Goal: Task Accomplishment & Management: Manage account settings

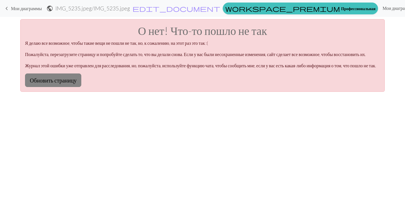
click at [62, 87] on button "Обновить страницу" at bounding box center [53, 79] width 56 height 13
click at [68, 87] on button "Обновить страницу" at bounding box center [53, 79] width 56 height 13
click at [213, 69] on p "Журнал этой ошибки уже отправлен для расследования, но, пожалуйста, используйте…" at bounding box center [202, 65] width 355 height 7
click at [70, 87] on button "Обновить страницу" at bounding box center [53, 79] width 56 height 13
click at [77, 87] on button "Обновить страницу" at bounding box center [53, 79] width 56 height 13
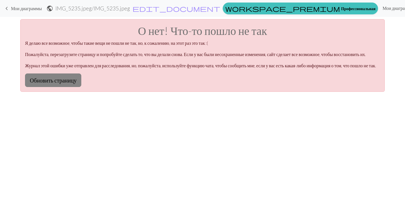
click at [74, 87] on button "Обновить страницу" at bounding box center [53, 79] width 56 height 13
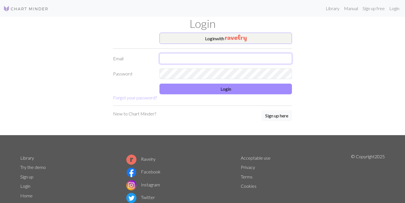
type input "carriedoggy@gmail.com"
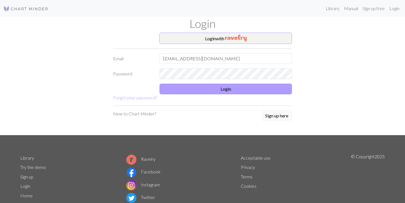
click at [230, 91] on button "Login" at bounding box center [225, 88] width 132 height 11
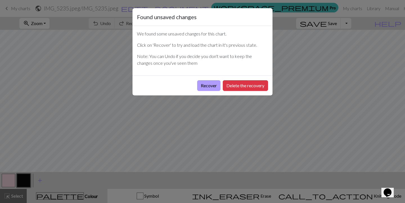
click at [207, 86] on button "Recover" at bounding box center [208, 85] width 23 height 11
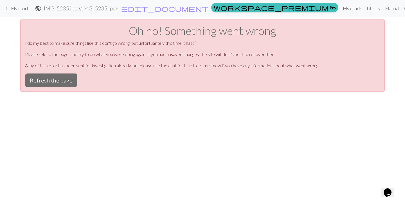
click at [340, 8] on link "My charts" at bounding box center [352, 8] width 24 height 11
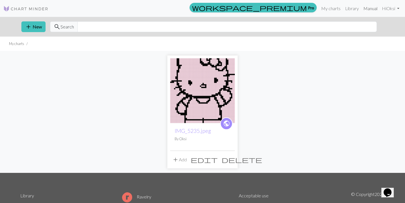
click at [368, 8] on link "Manual" at bounding box center [370, 8] width 19 height 11
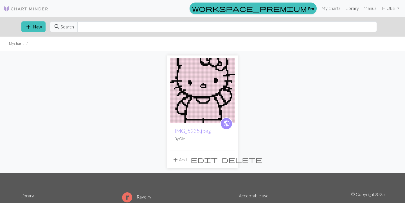
click at [348, 8] on link "Library" at bounding box center [352, 8] width 18 height 11
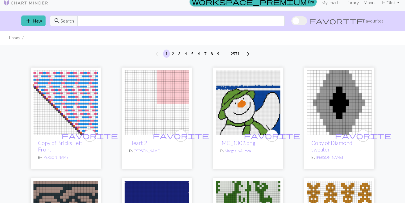
scroll to position [2, 0]
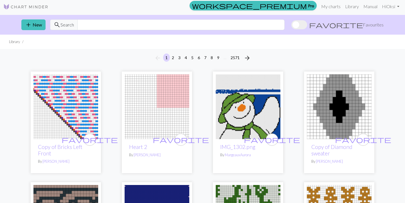
click at [243, 106] on img at bounding box center [248, 106] width 65 height 65
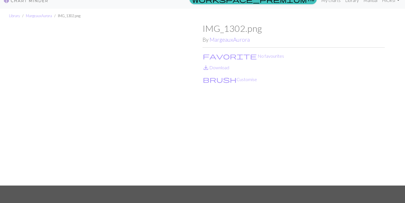
scroll to position [10, 0]
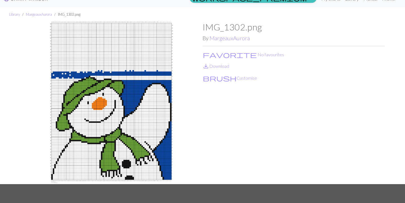
click at [126, 118] on img at bounding box center [111, 103] width 182 height 162
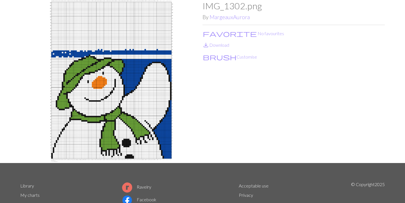
scroll to position [31, 0]
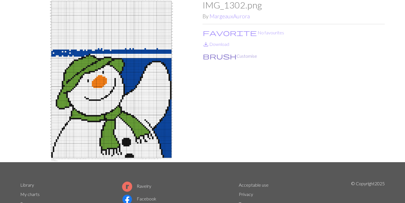
click at [225, 56] on button "brush Customise" at bounding box center [229, 55] width 55 height 7
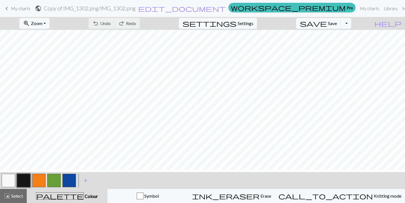
scroll to position [66, 0]
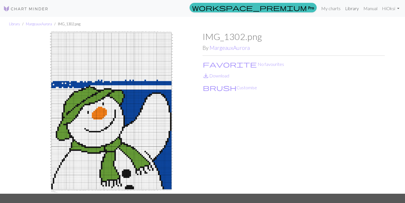
click at [351, 8] on link "Library" at bounding box center [352, 8] width 18 height 11
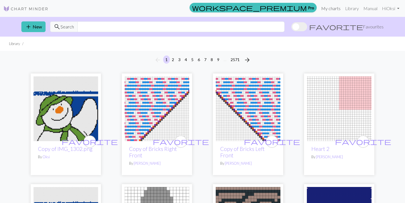
click at [336, 8] on link "My charts" at bounding box center [331, 8] width 24 height 11
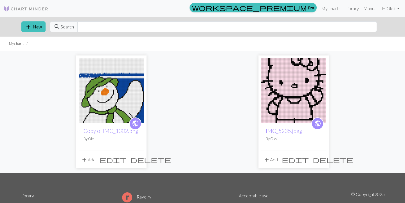
click at [140, 159] on span "delete" at bounding box center [150, 159] width 40 height 8
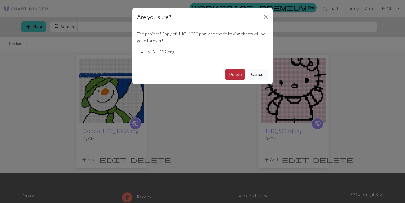
click at [235, 74] on button "Delete" at bounding box center [235, 74] width 20 height 11
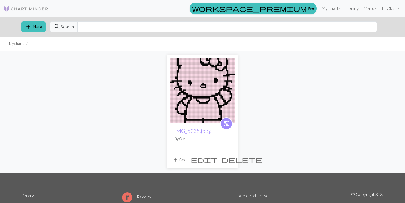
click at [198, 96] on img at bounding box center [202, 90] width 65 height 65
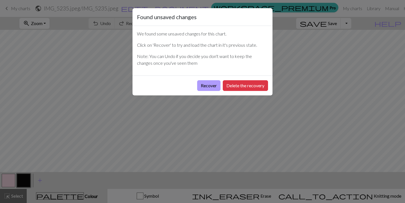
click at [207, 87] on button "Recover" at bounding box center [208, 85] width 23 height 11
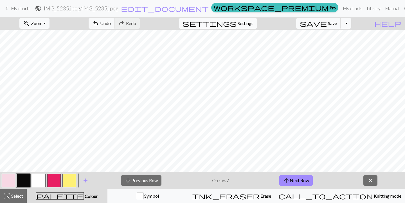
click at [236, 23] on span "settings" at bounding box center [209, 23] width 54 height 8
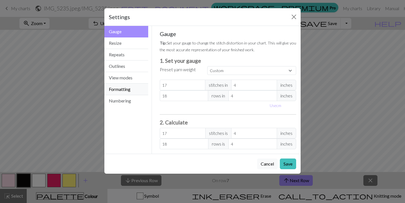
click at [121, 90] on button "Formatting" at bounding box center [126, 89] width 44 height 12
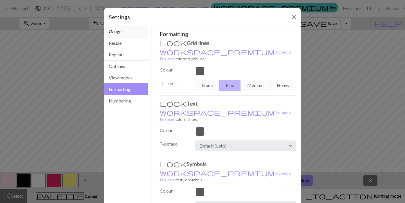
click at [121, 33] on button "Gauge" at bounding box center [126, 32] width 44 height 12
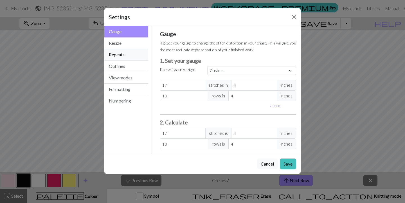
click at [123, 56] on button "Repeats" at bounding box center [126, 55] width 44 height 12
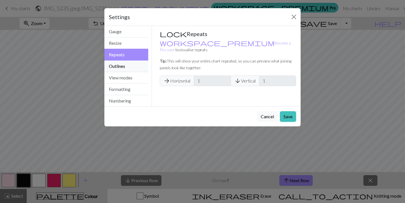
click at [121, 68] on button "Outlines" at bounding box center [126, 66] width 44 height 12
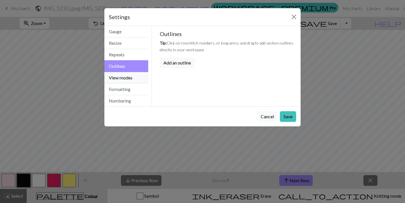
click at [119, 79] on button "View modes" at bounding box center [126, 78] width 44 height 12
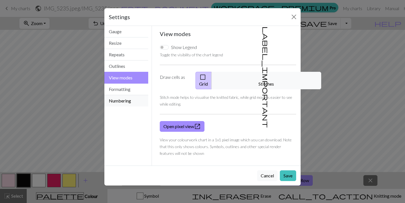
click at [134, 102] on button "Numbering" at bounding box center [126, 100] width 44 height 11
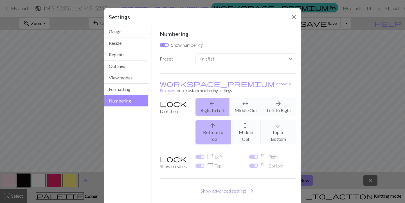
click at [252, 187] on span "chevron_right" at bounding box center [251, 191] width 7 height 8
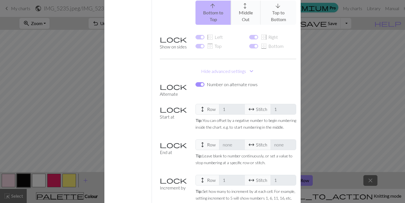
scroll to position [117, 0]
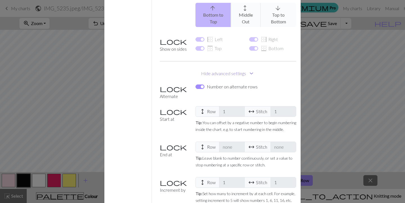
click at [252, 69] on span "expand_more" at bounding box center [251, 73] width 7 height 8
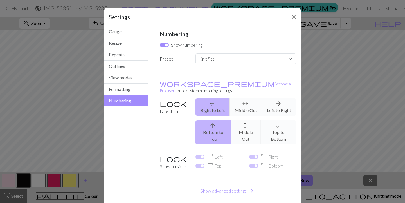
scroll to position [0, 0]
click at [144, 31] on button "Gauge" at bounding box center [126, 32] width 44 height 12
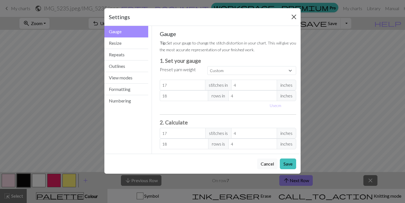
click at [295, 17] on button "Close" at bounding box center [293, 16] width 9 height 9
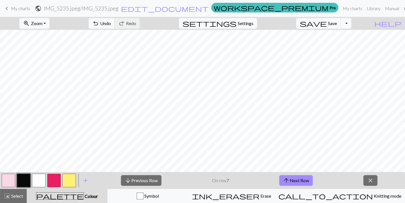
click at [401, 9] on link "Hi Oksi" at bounding box center [412, 8] width 22 height 11
click at [252, 22] on span "Settings" at bounding box center [245, 23] width 16 height 7
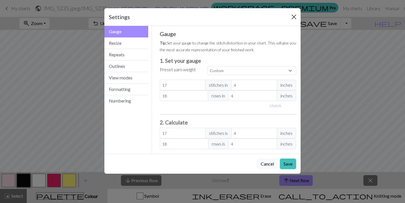
click at [293, 16] on button "Close" at bounding box center [293, 16] width 9 height 9
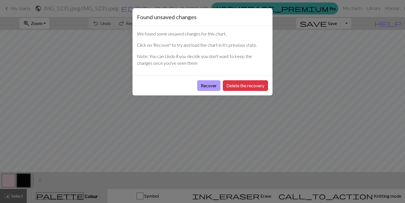
click at [207, 86] on button "Recover" at bounding box center [208, 85] width 23 height 11
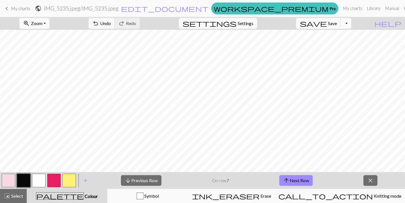
click at [401, 8] on link "Hi Oksi" at bounding box center [412, 8] width 22 height 11
click at [340, 9] on link "My charts" at bounding box center [352, 8] width 24 height 11
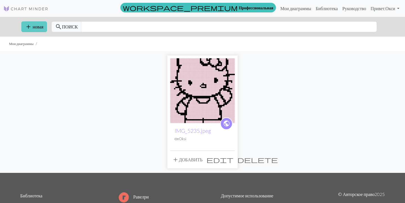
click at [32, 27] on button "add новая" at bounding box center [34, 26] width 26 height 11
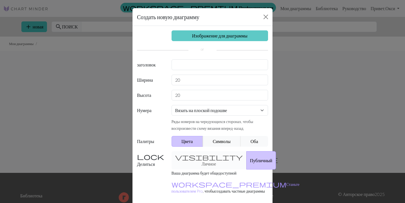
click at [239, 35] on link "Изображение для диаграммы" at bounding box center [219, 35] width 97 height 11
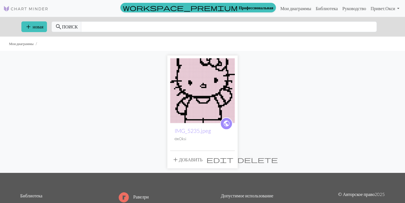
click at [205, 87] on img at bounding box center [202, 90] width 65 height 65
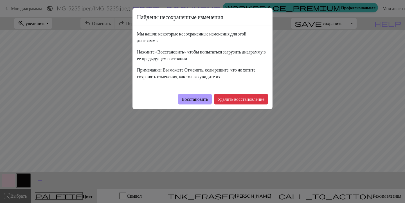
click at [192, 99] on button "Восстановить" at bounding box center [195, 99] width 34 height 11
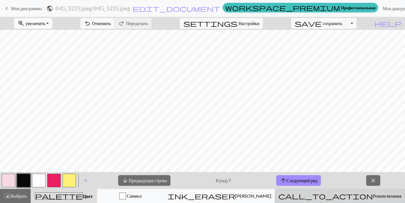
click at [344, 195] on span "call_to_action" at bounding box center [325, 196] width 94 height 8
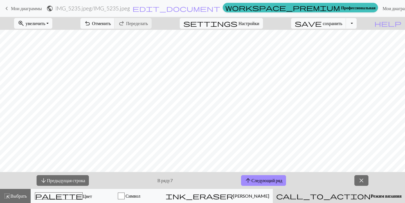
click at [344, 195] on span "call_to_action" at bounding box center [323, 196] width 94 height 8
click at [363, 181] on span "close" at bounding box center [361, 180] width 7 height 8
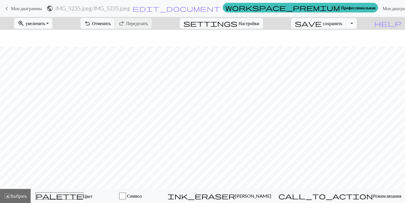
scroll to position [260, 0]
click at [23, 196] on span "Выбрать" at bounding box center [18, 195] width 17 height 5
click at [126, 196] on div "button" at bounding box center [122, 195] width 7 height 7
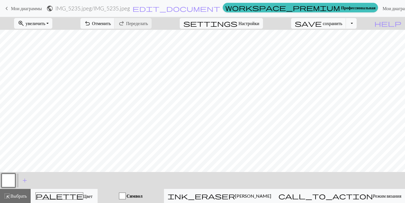
click at [126, 196] on div "button" at bounding box center [122, 195] width 7 height 7
click at [53, 197] on div "palette Цвет Цвет" at bounding box center [64, 195] width 60 height 7
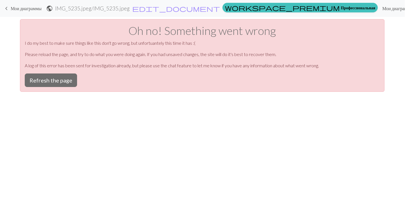
scroll to position [0, 0]
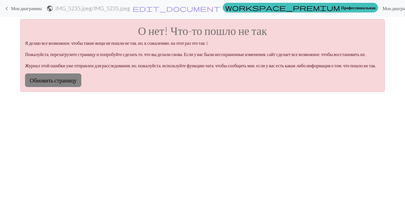
click at [49, 87] on button "Обновить страницу" at bounding box center [53, 79] width 56 height 13
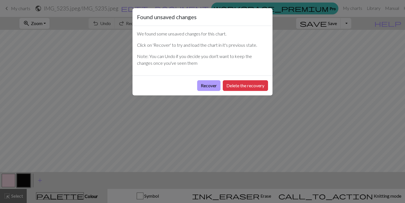
click at [208, 87] on button "Recover" at bounding box center [208, 85] width 23 height 11
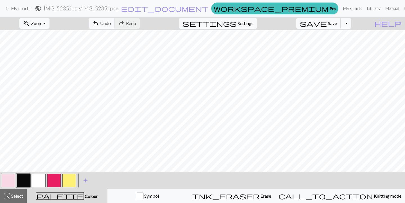
click at [5, 8] on span "keyboard_arrow_left" at bounding box center [6, 8] width 7 height 8
click at [8, 8] on span "keyboard_arrow_left" at bounding box center [6, 8] width 7 height 8
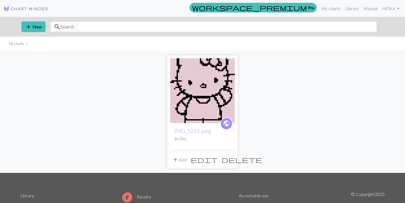
click at [218, 160] on span "edit" at bounding box center [204, 159] width 27 height 8
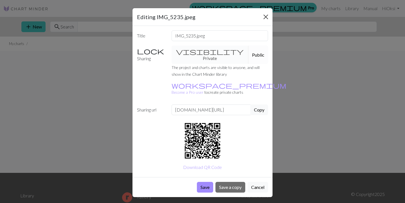
click at [267, 17] on button "Close" at bounding box center [265, 16] width 9 height 9
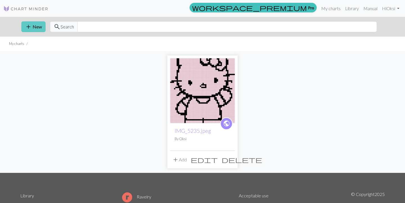
click at [29, 26] on span "add" at bounding box center [28, 27] width 7 height 8
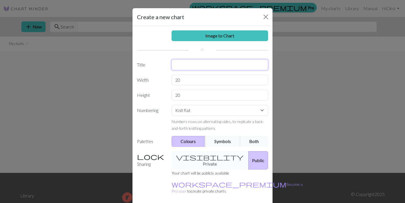
click at [176, 65] on input "text" at bounding box center [219, 64] width 97 height 11
type input "hello Kitty"
click at [179, 79] on input "20" at bounding box center [219, 79] width 97 height 11
type input "2"
type input "52"
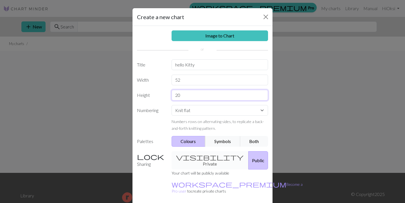
click at [182, 96] on input "20" at bounding box center [219, 95] width 97 height 11
type input "2"
type input "34"
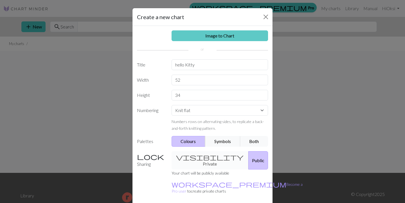
click at [218, 35] on link "Image to Chart" at bounding box center [219, 35] width 97 height 11
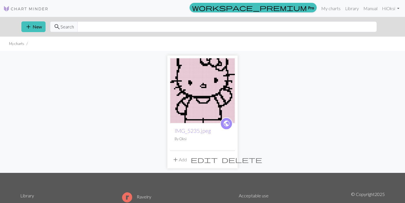
click at [204, 88] on img at bounding box center [202, 90] width 65 height 65
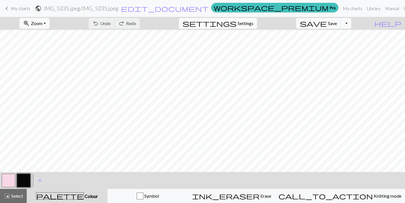
click at [236, 24] on span "settings" at bounding box center [209, 23] width 54 height 8
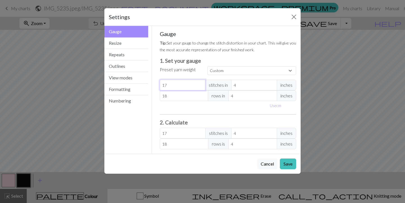
click at [171, 85] on input "17" at bounding box center [183, 85] width 46 height 11
type input "1"
type input "0"
type input "5"
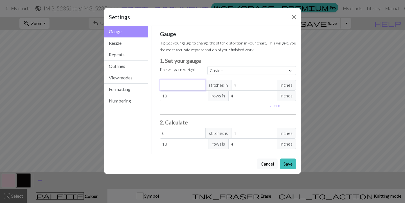
type input "5"
type input "52"
click at [167, 96] on input "18" at bounding box center [184, 95] width 49 height 11
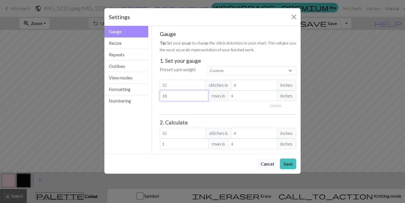
type input "1"
type input "0"
type input "3"
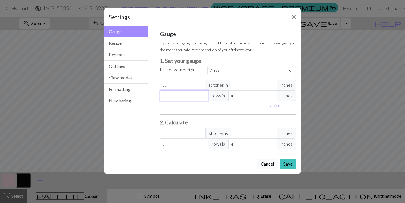
type input "34"
click at [288, 165] on button "Save" at bounding box center [288, 163] width 16 height 11
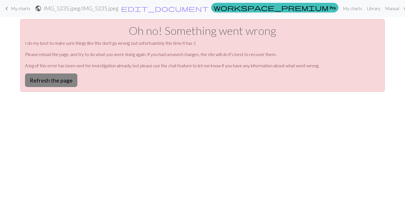
click at [64, 79] on button "Refresh the page" at bounding box center [51, 79] width 52 height 13
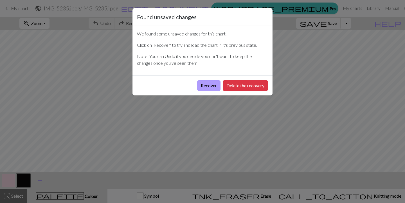
click at [205, 88] on button "Recover" at bounding box center [208, 85] width 23 height 11
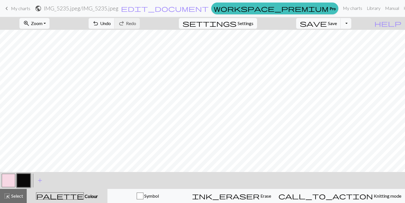
click at [252, 22] on span "Settings" at bounding box center [245, 23] width 16 height 7
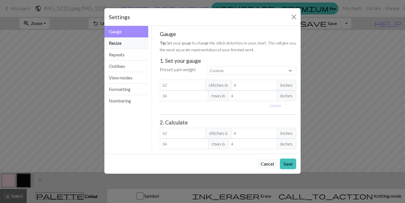
click at [132, 44] on button "Resize" at bounding box center [126, 43] width 44 height 12
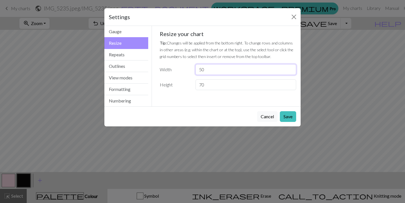
click at [206, 70] on input "50" at bounding box center [245, 69] width 101 height 11
type input "52"
click at [206, 83] on input "70" at bounding box center [245, 84] width 101 height 11
type input "7"
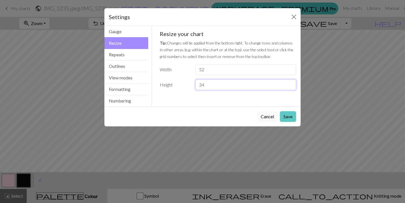
type input "34"
click at [286, 117] on button "Save" at bounding box center [288, 116] width 16 height 11
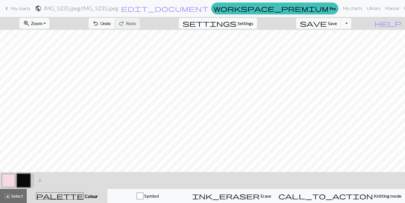
click at [251, 24] on span "Settings" at bounding box center [245, 23] width 16 height 7
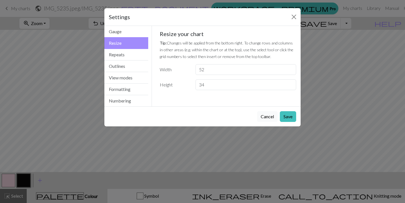
click at [268, 119] on button "Cancel" at bounding box center [267, 116] width 21 height 11
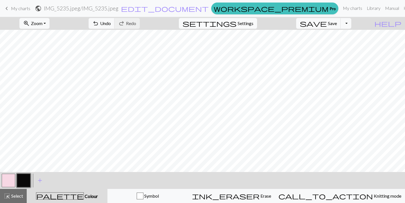
click at [248, 26] on span "Settings" at bounding box center [245, 23] width 16 height 7
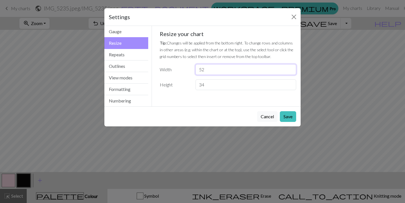
click at [205, 69] on input "52" at bounding box center [245, 69] width 101 height 11
type input "5"
type input "50"
click at [205, 85] on input "34" at bounding box center [245, 84] width 101 height 11
type input "3"
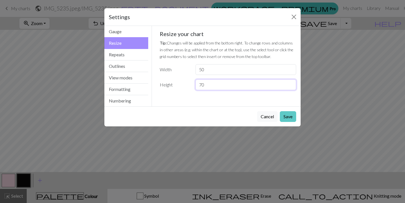
type input "70"
click at [286, 119] on button "Save" at bounding box center [288, 116] width 16 height 11
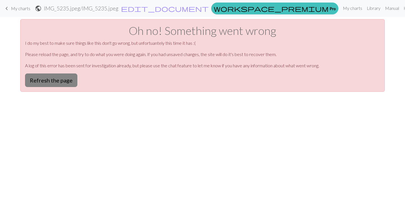
click at [59, 77] on button "Refresh the page" at bounding box center [51, 79] width 52 height 13
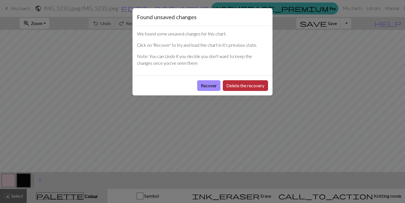
click at [236, 84] on button "Delete the recovery" at bounding box center [245, 85] width 45 height 11
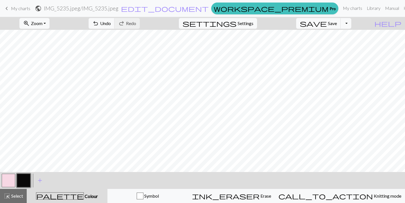
click at [7, 8] on span "keyboard_arrow_left" at bounding box center [6, 8] width 7 height 8
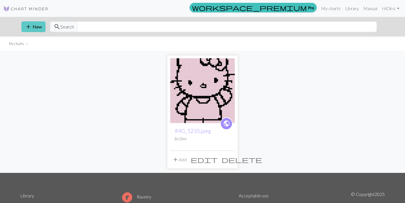
click at [29, 27] on span "add" at bounding box center [28, 27] width 7 height 8
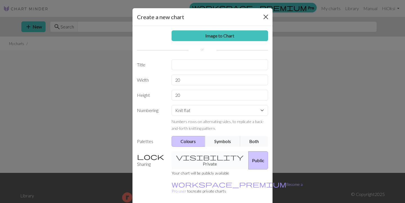
click at [267, 17] on button "Close" at bounding box center [265, 16] width 9 height 9
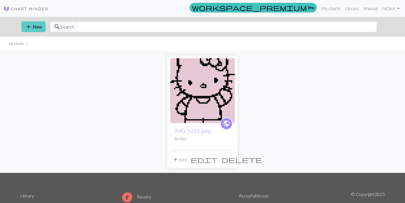
click at [28, 26] on span "add" at bounding box center [28, 27] width 7 height 8
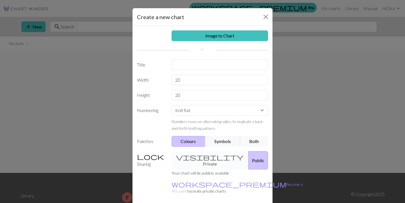
click at [316, 70] on div "Create a new chart Image to Chart Title Width 20 Height 20 Numbering Knit flat …" at bounding box center [202, 101] width 405 height 203
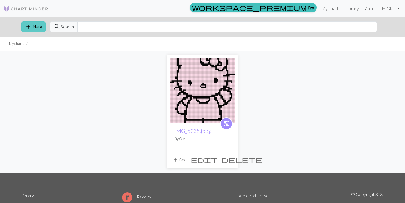
click at [35, 28] on button "add New" at bounding box center [33, 26] width 24 height 11
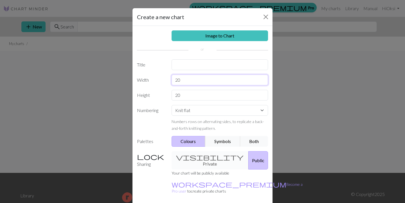
click at [182, 80] on input "20" at bounding box center [219, 79] width 97 height 11
type input "2"
type input "52"
click at [180, 93] on input "20" at bounding box center [219, 95] width 97 height 11
type input "2"
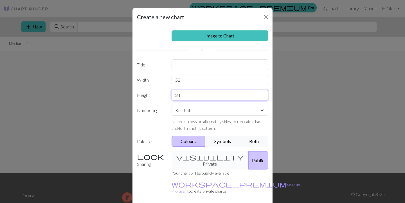
type input "34"
click at [177, 68] on input "text" at bounding box center [219, 64] width 97 height 11
type input "h"
type input "HK"
click at [101, 110] on div "Create a new chart Image to Chart Title HK Width 52 Height 34 Numbering Knit fl…" at bounding box center [202, 101] width 405 height 203
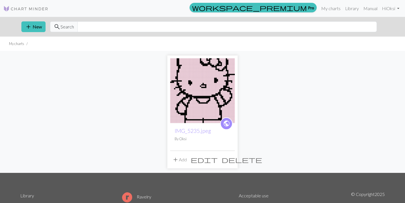
click at [176, 160] on span "add" at bounding box center [175, 159] width 7 height 8
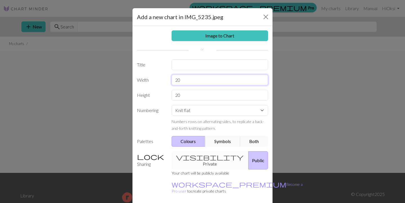
click at [180, 80] on input "20" at bounding box center [219, 79] width 97 height 11
type input "2"
type input "52"
click at [181, 96] on input "20" at bounding box center [219, 95] width 97 height 11
type input "2"
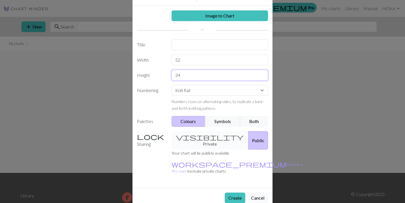
scroll to position [19, 0]
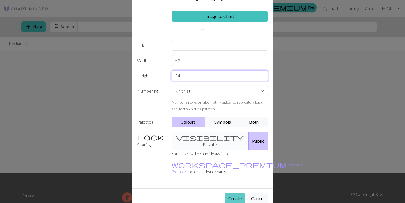
type input "34"
click at [236, 193] on button "Create" at bounding box center [235, 198] width 21 height 11
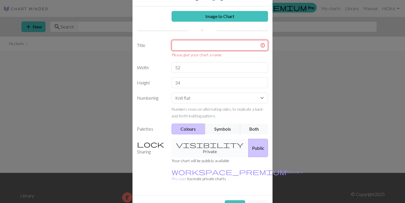
click at [177, 43] on input "text" at bounding box center [219, 45] width 97 height 11
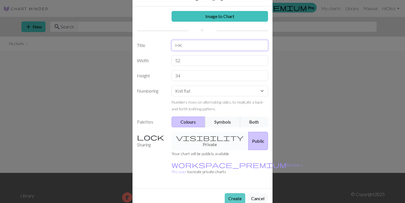
type input "HK"
click at [237, 193] on button "Create" at bounding box center [235, 198] width 21 height 11
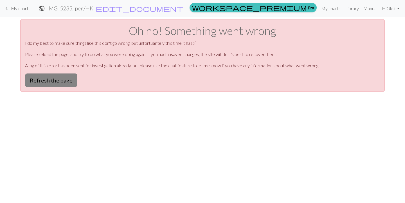
click at [62, 79] on button "Refresh the page" at bounding box center [51, 79] width 52 height 13
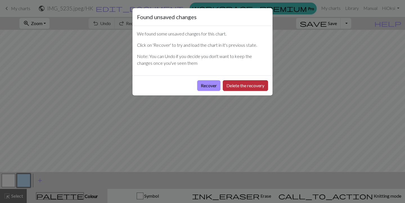
click at [235, 85] on button "Delete the recovery" at bounding box center [245, 85] width 45 height 11
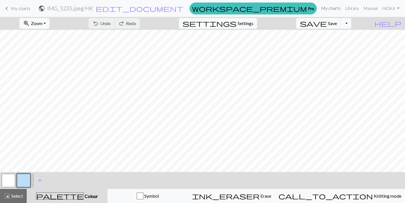
click at [329, 8] on link "My charts" at bounding box center [331, 8] width 24 height 11
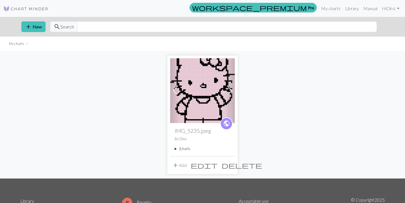
click at [231, 90] on span at bounding box center [229, 90] width 9 height 9
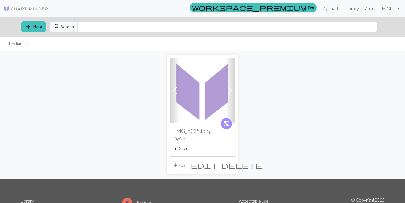
click at [177, 90] on span at bounding box center [174, 90] width 9 height 9
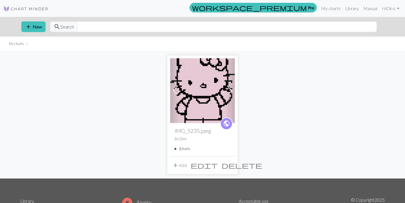
click at [230, 91] on span at bounding box center [229, 90] width 9 height 9
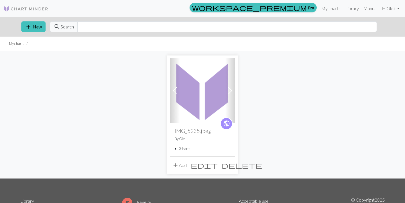
click at [230, 166] on span "delete" at bounding box center [241, 165] width 40 height 8
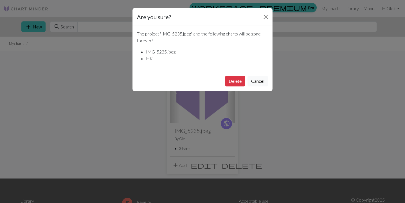
click at [146, 58] on li "HK" at bounding box center [207, 58] width 122 height 7
click at [267, 18] on button "Close" at bounding box center [265, 16] width 9 height 9
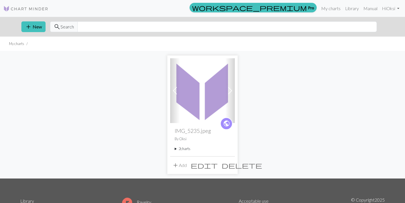
click at [176, 89] on span at bounding box center [174, 90] width 9 height 9
